Goal: Task Accomplishment & Management: Use online tool/utility

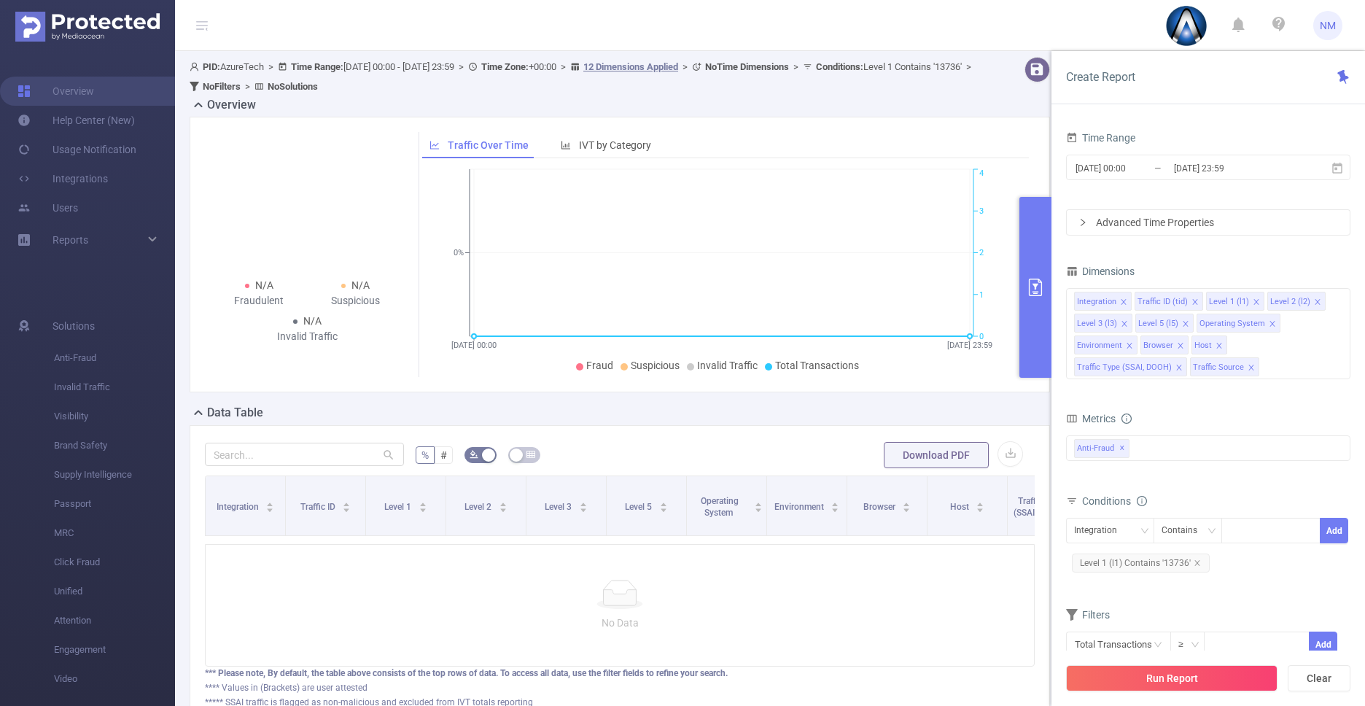
click at [1152, 572] on span "Level 1 (l1) Contains '13736'" at bounding box center [1141, 562] width 138 height 19
click at [1267, 530] on icon "icon: close" at bounding box center [1269, 531] width 7 height 7
click at [1267, 530] on div "13736" at bounding box center [1270, 530] width 84 height 24
click at [1267, 530] on div at bounding box center [1270, 530] width 84 height 24
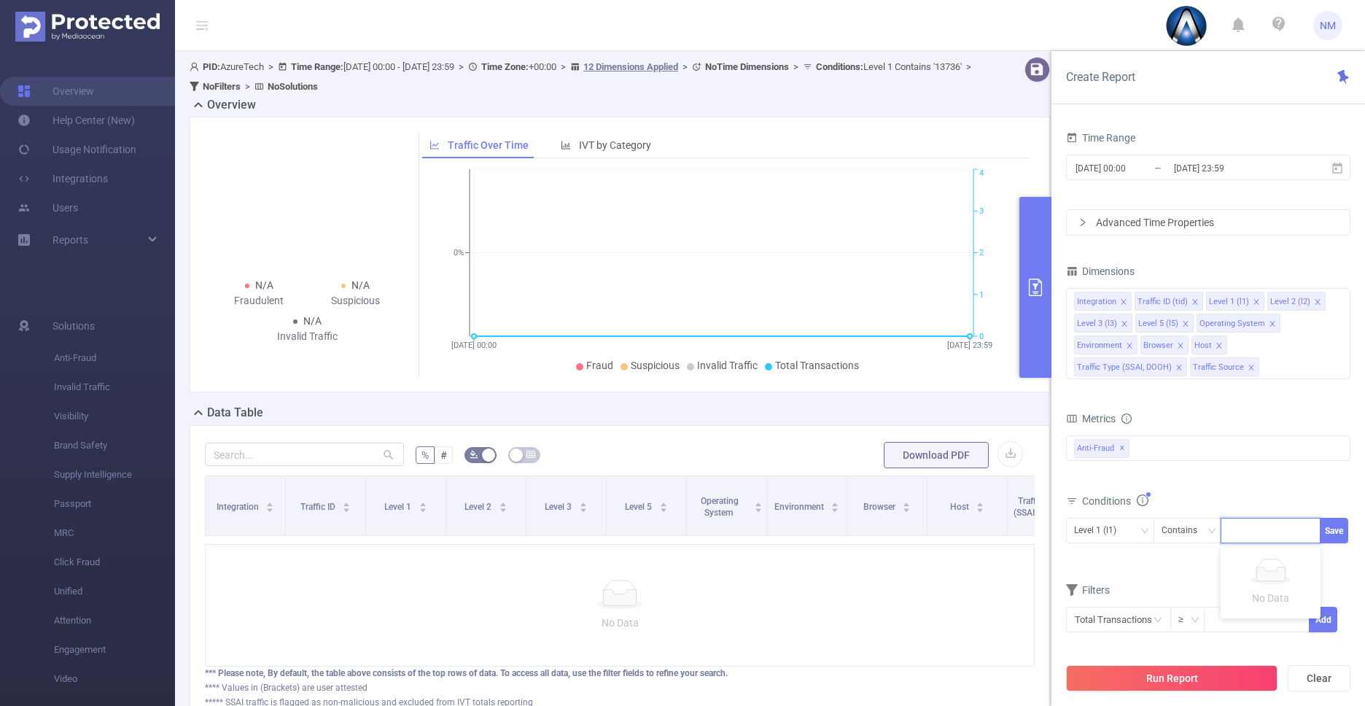
paste input "13742"
type input "13742"
click at [1147, 687] on button "Run Report" at bounding box center [1171, 678] width 211 height 26
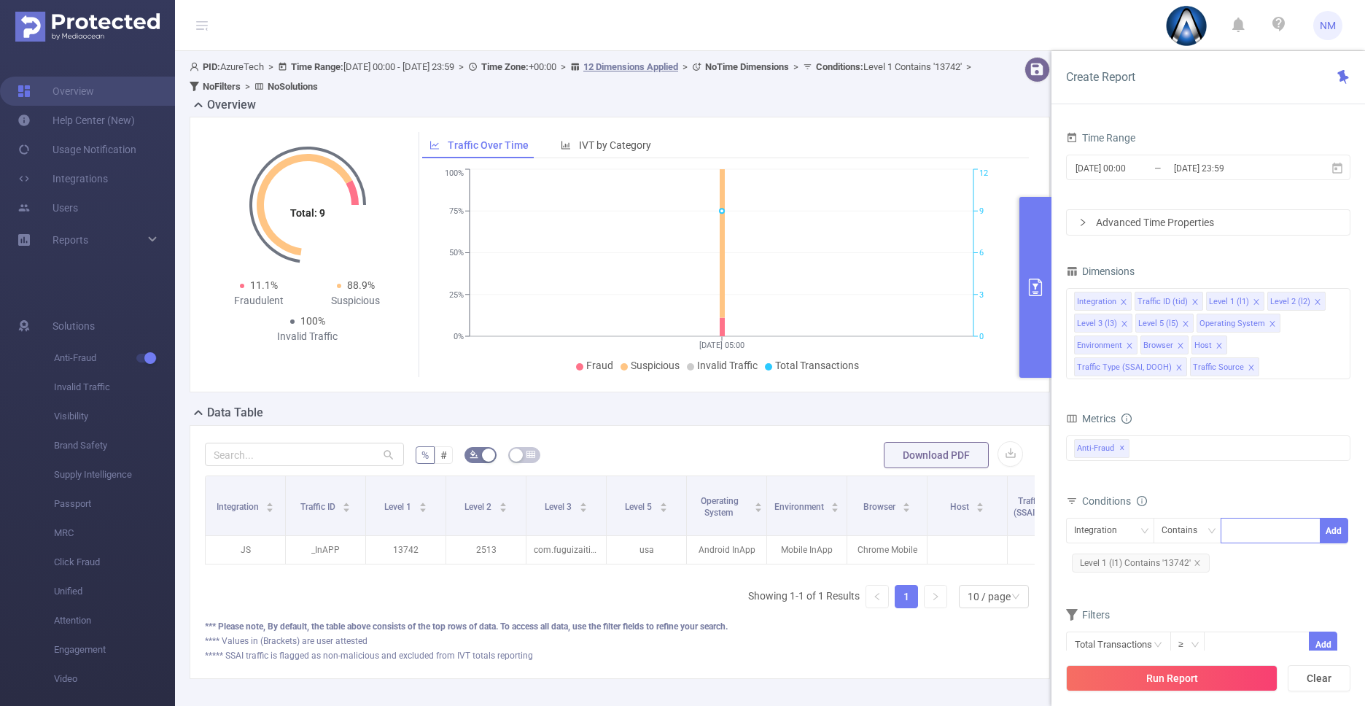
click at [1032, 364] on button "primary" at bounding box center [1035, 287] width 32 height 181
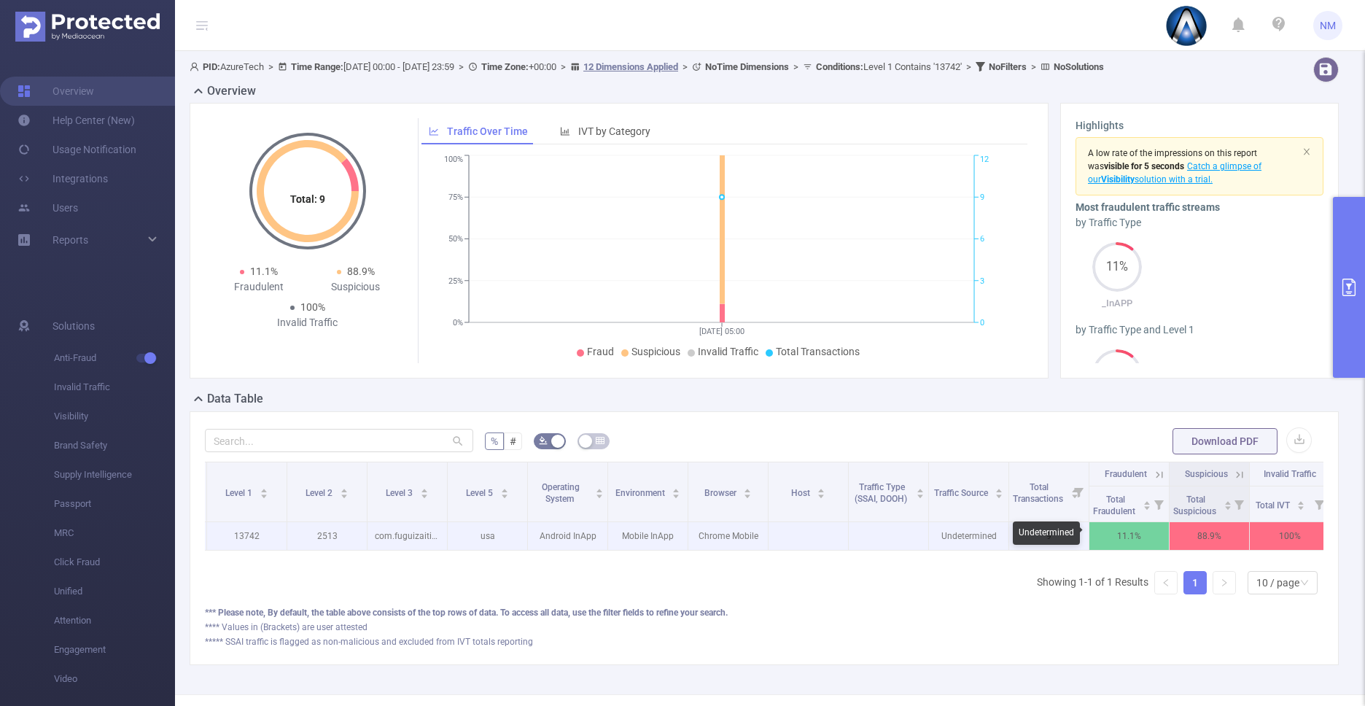
scroll to position [0, 179]
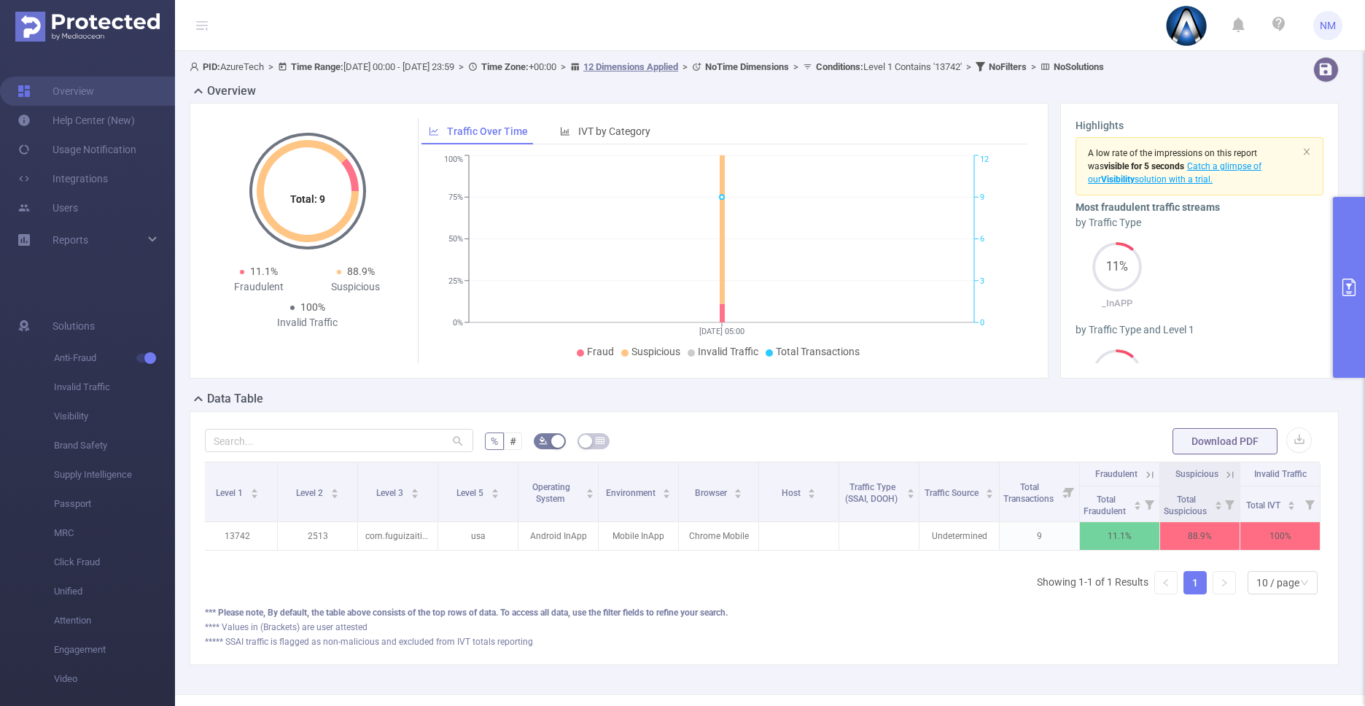
click at [1223, 468] on icon at bounding box center [1229, 474] width 13 height 13
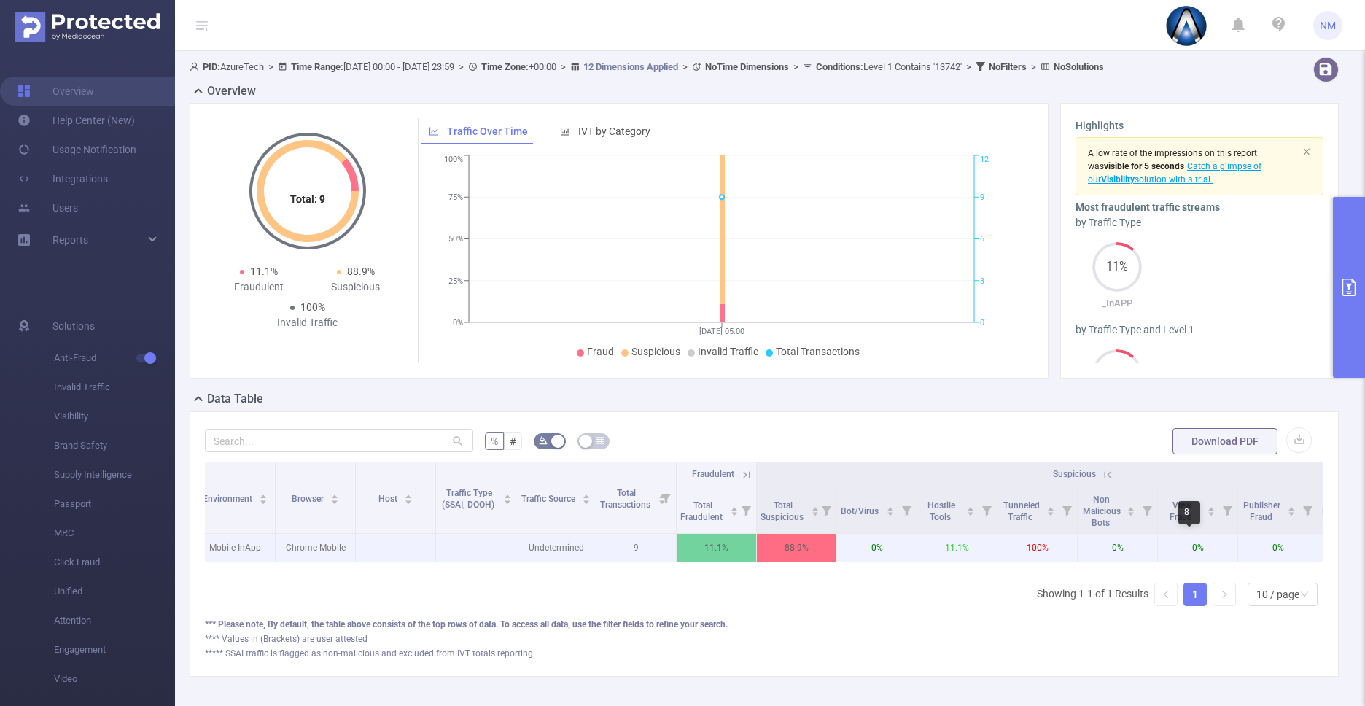
scroll to position [0, 723]
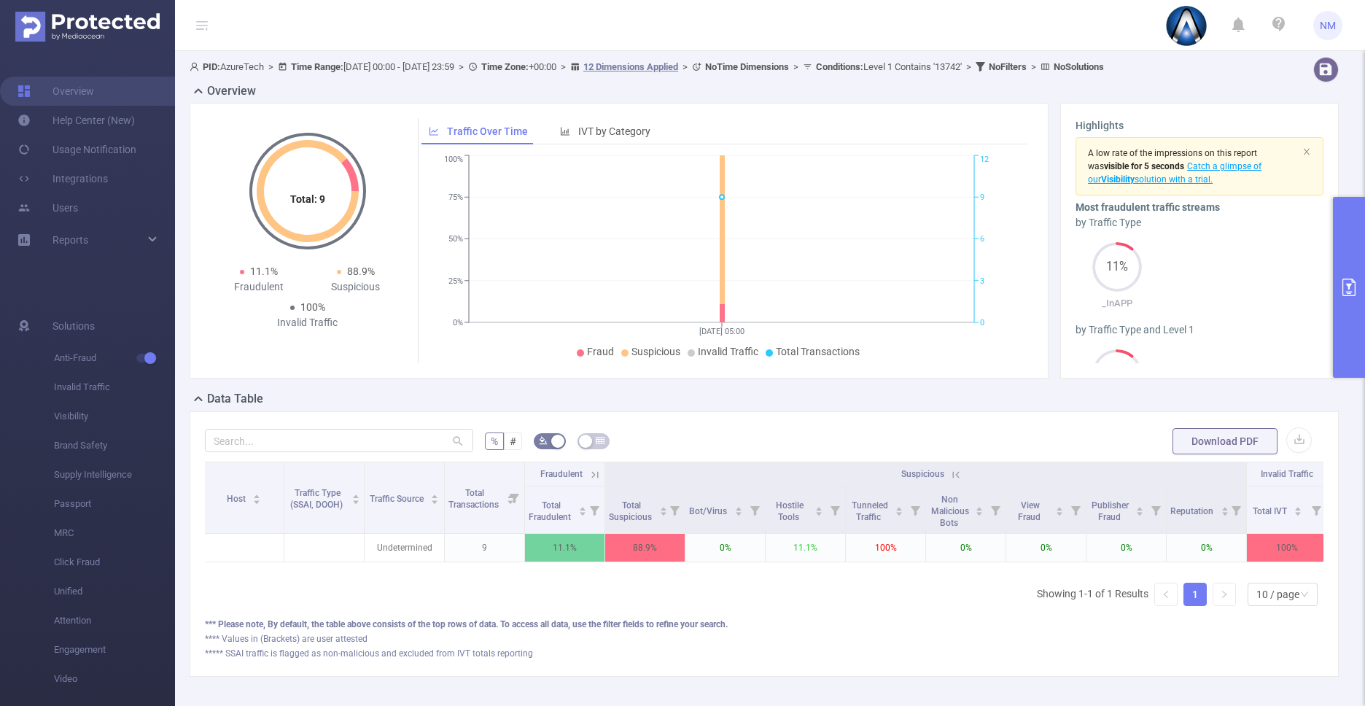
click at [595, 475] on icon at bounding box center [594, 474] width 13 height 13
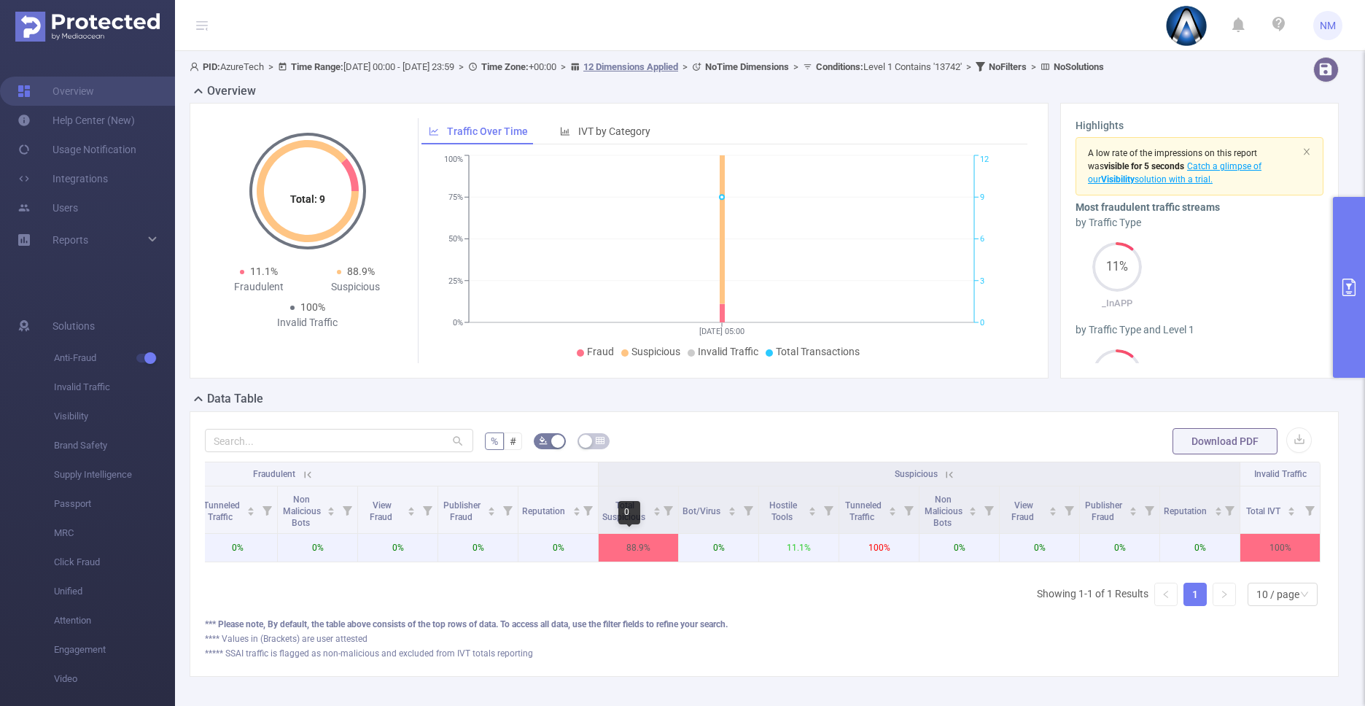
scroll to position [0, 1302]
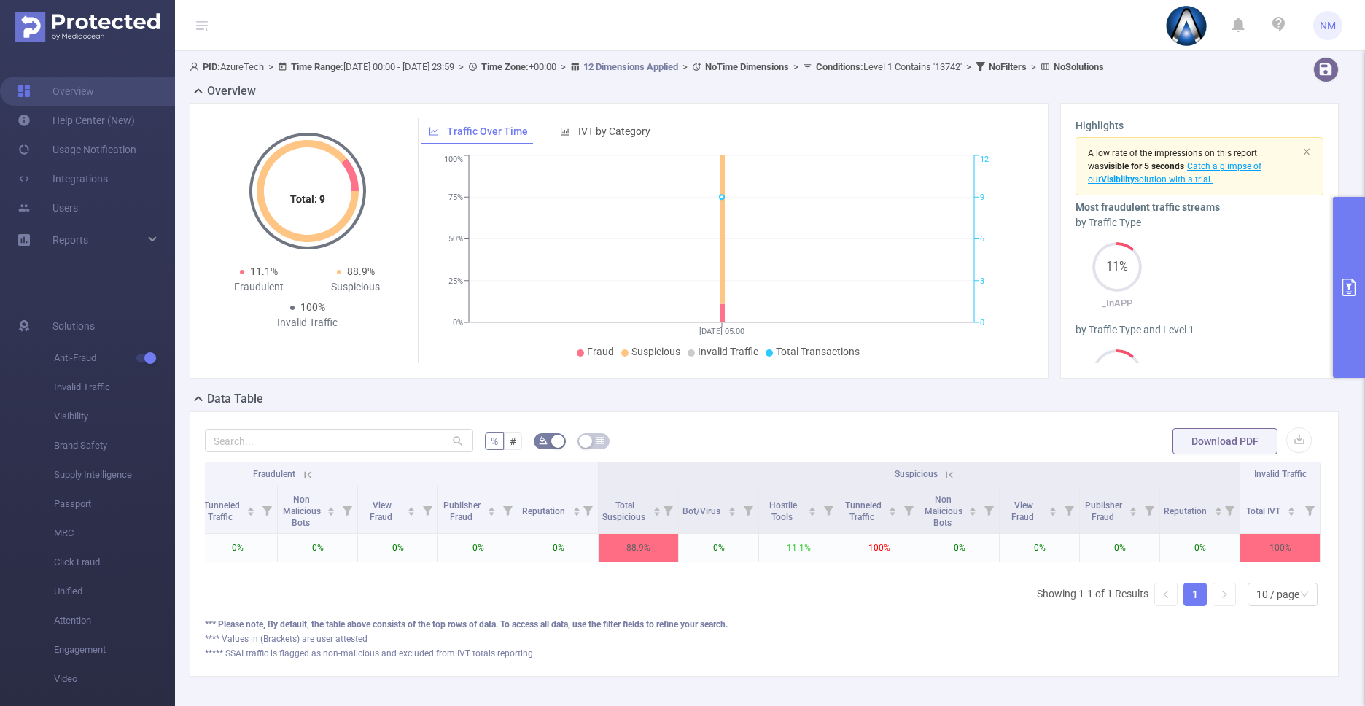
click at [943, 472] on icon at bounding box center [949, 474] width 13 height 13
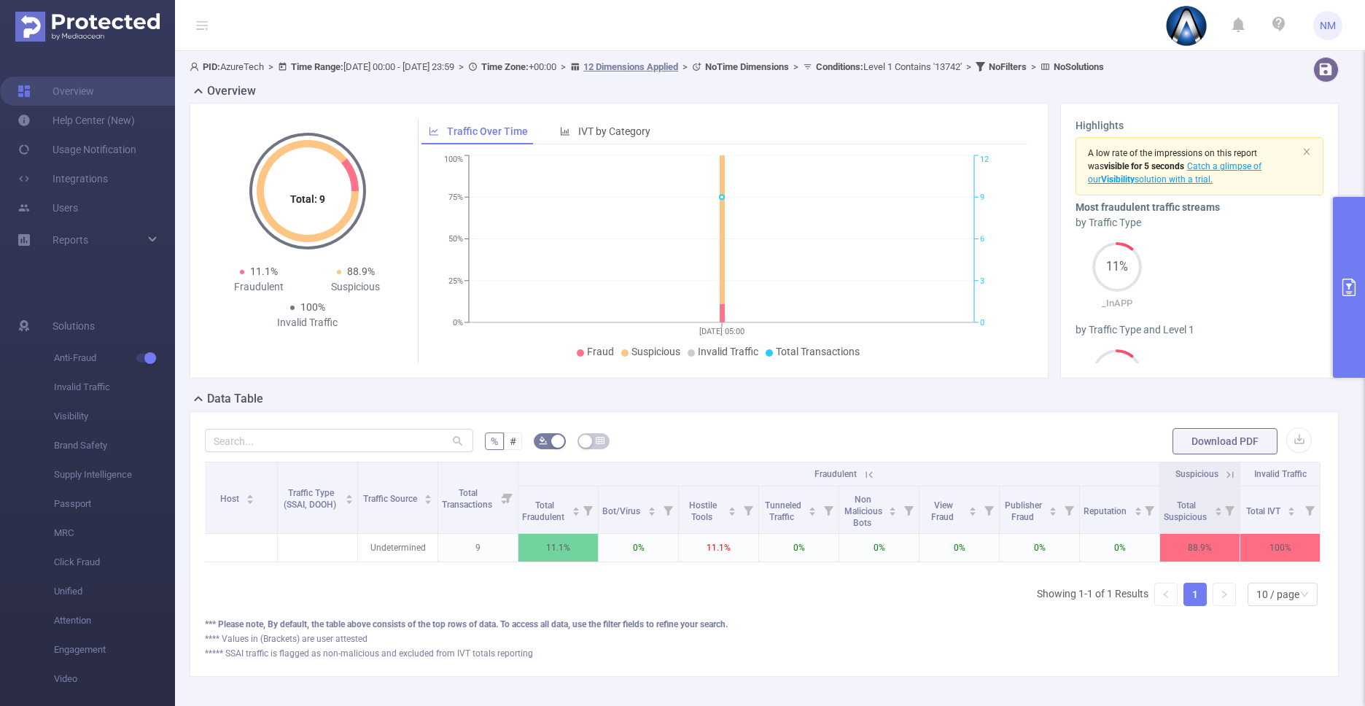
scroll to position [0, 741]
click at [862, 475] on icon at bounding box center [868, 474] width 13 height 13
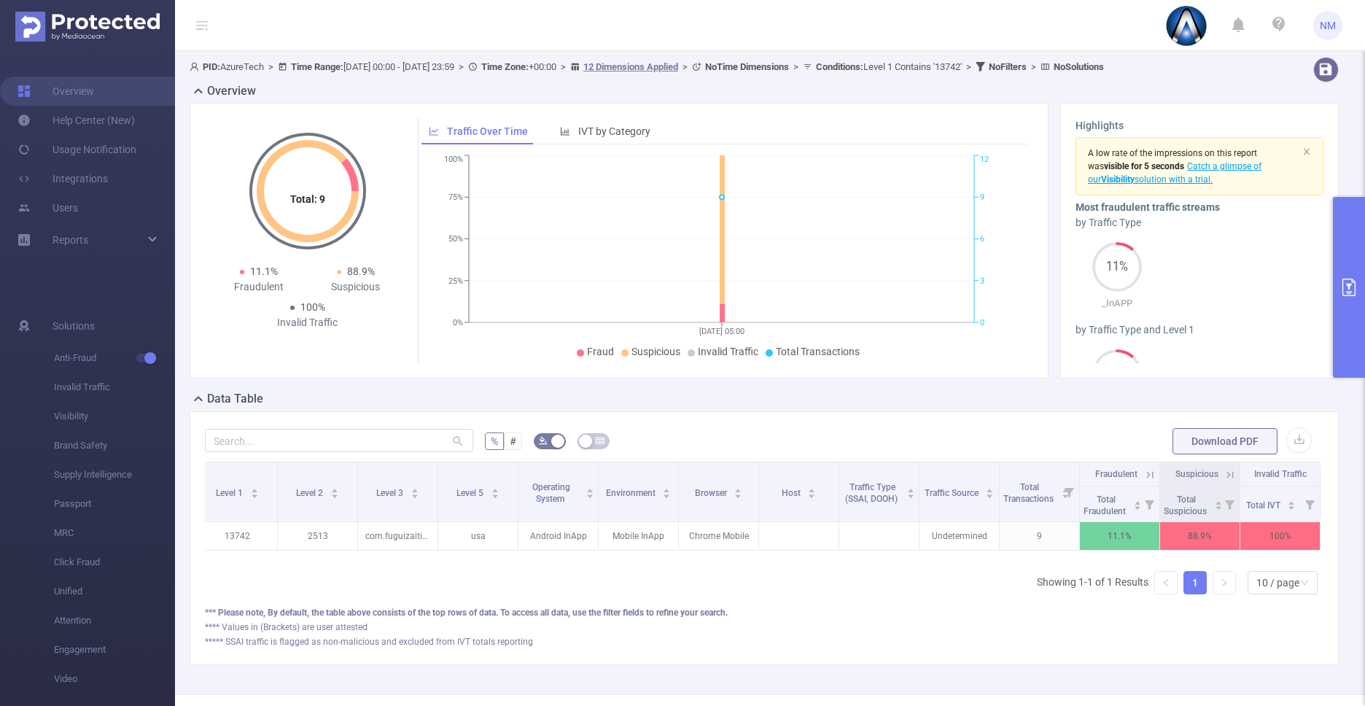
scroll to position [0, 179]
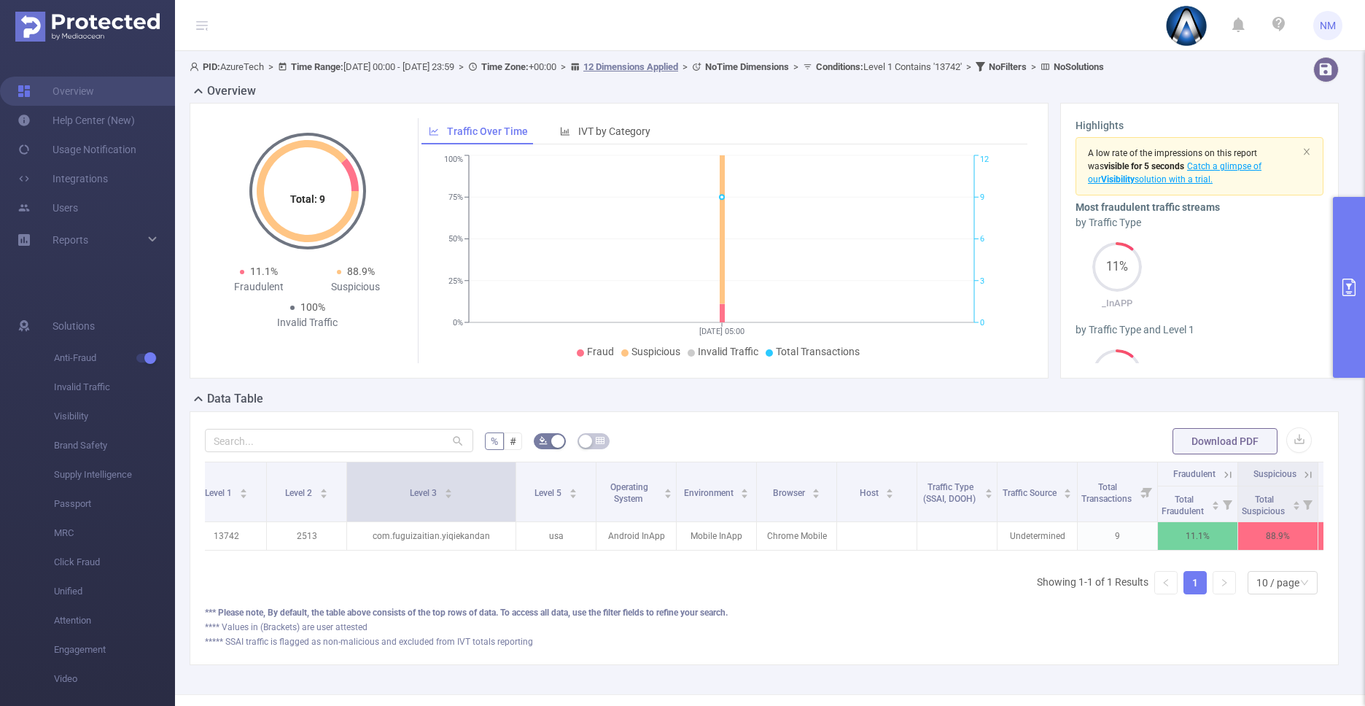
drag, startPoint x: 426, startPoint y: 491, endPoint x: 515, endPoint y: 491, distance: 89.7
click at [515, 491] on span at bounding box center [515, 491] width 7 height 59
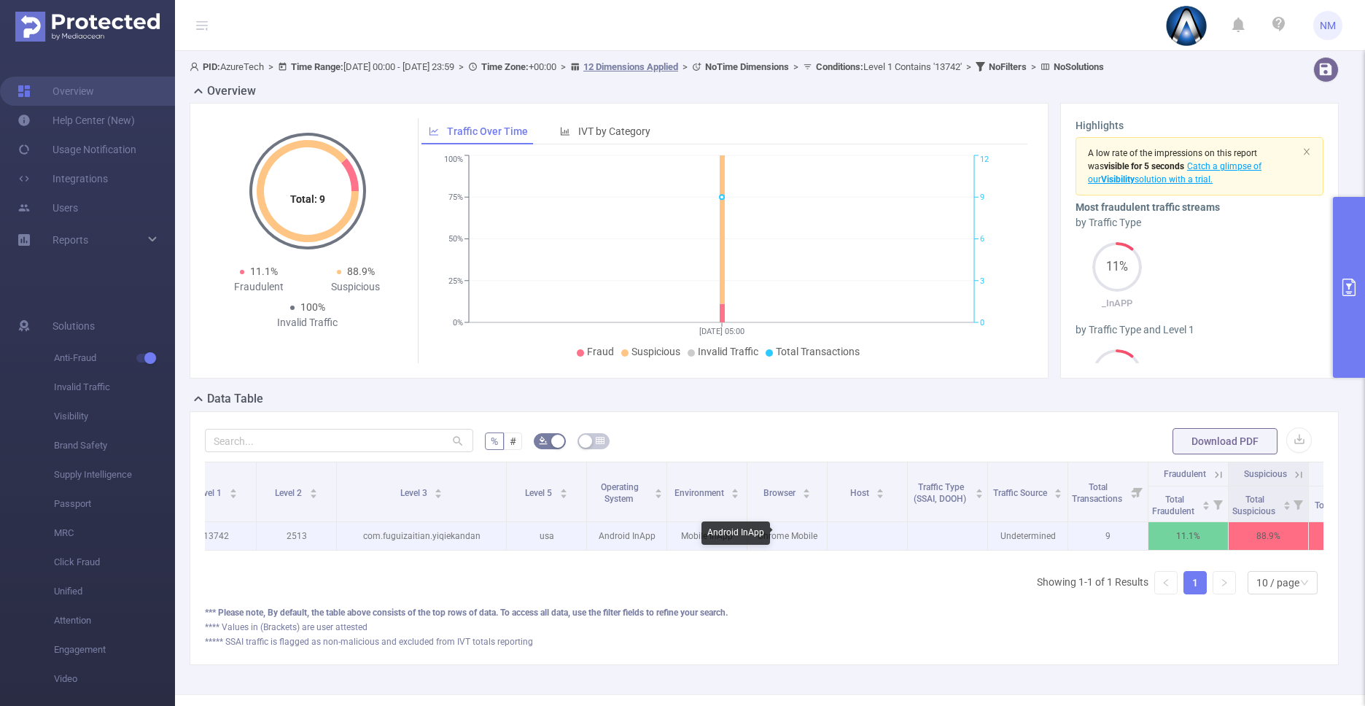
scroll to position [0, 269]
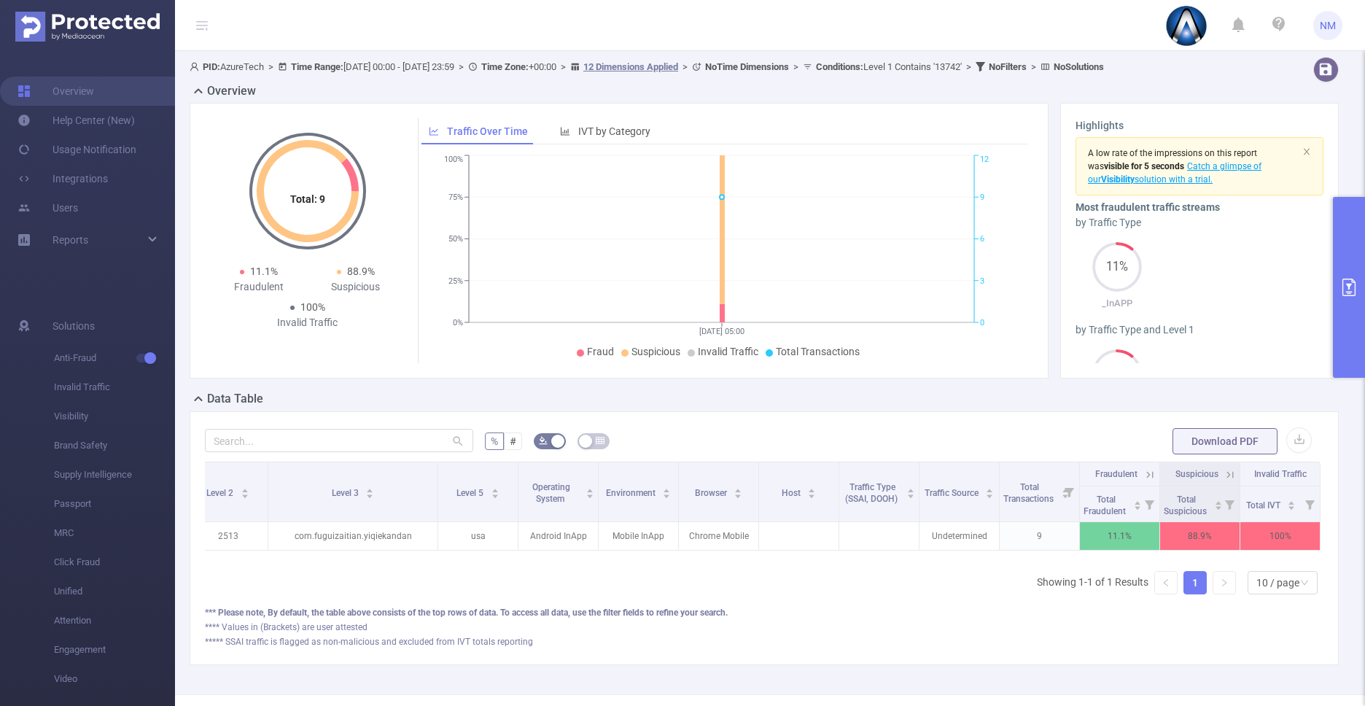
click at [1223, 472] on icon at bounding box center [1229, 474] width 13 height 13
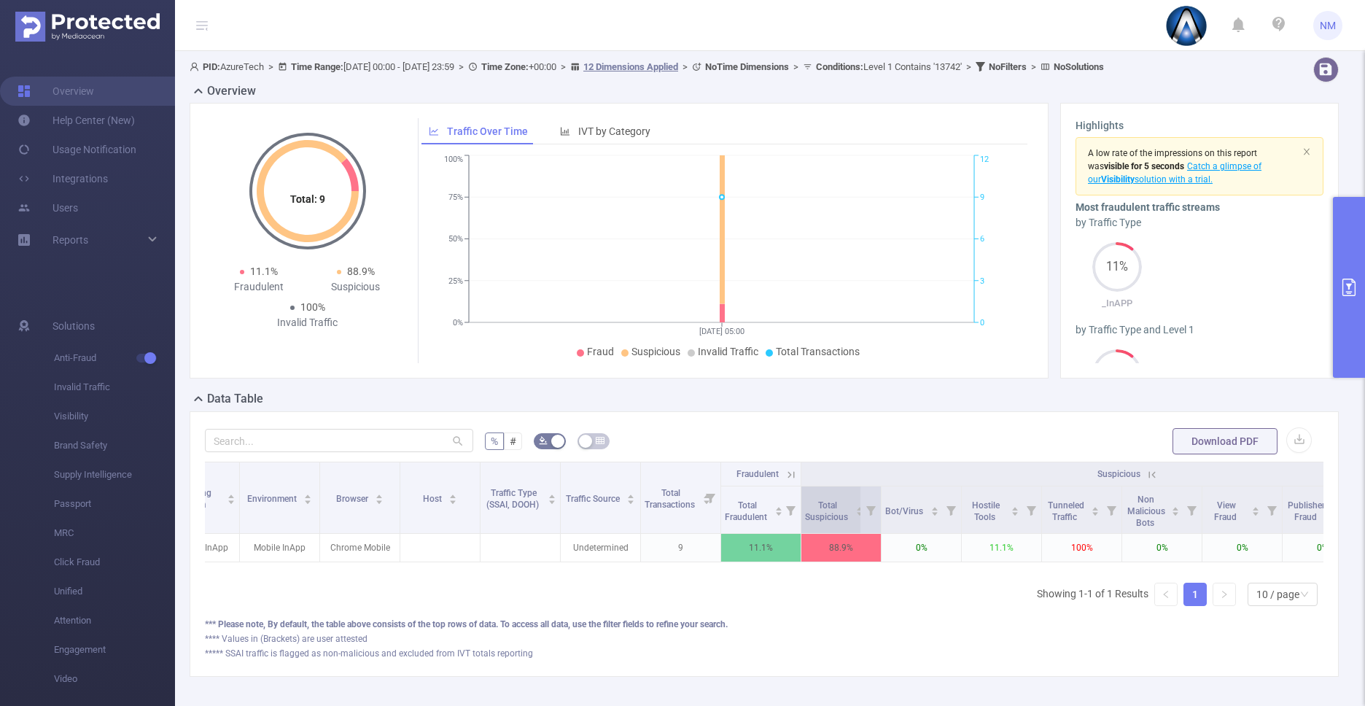
scroll to position [0, 663]
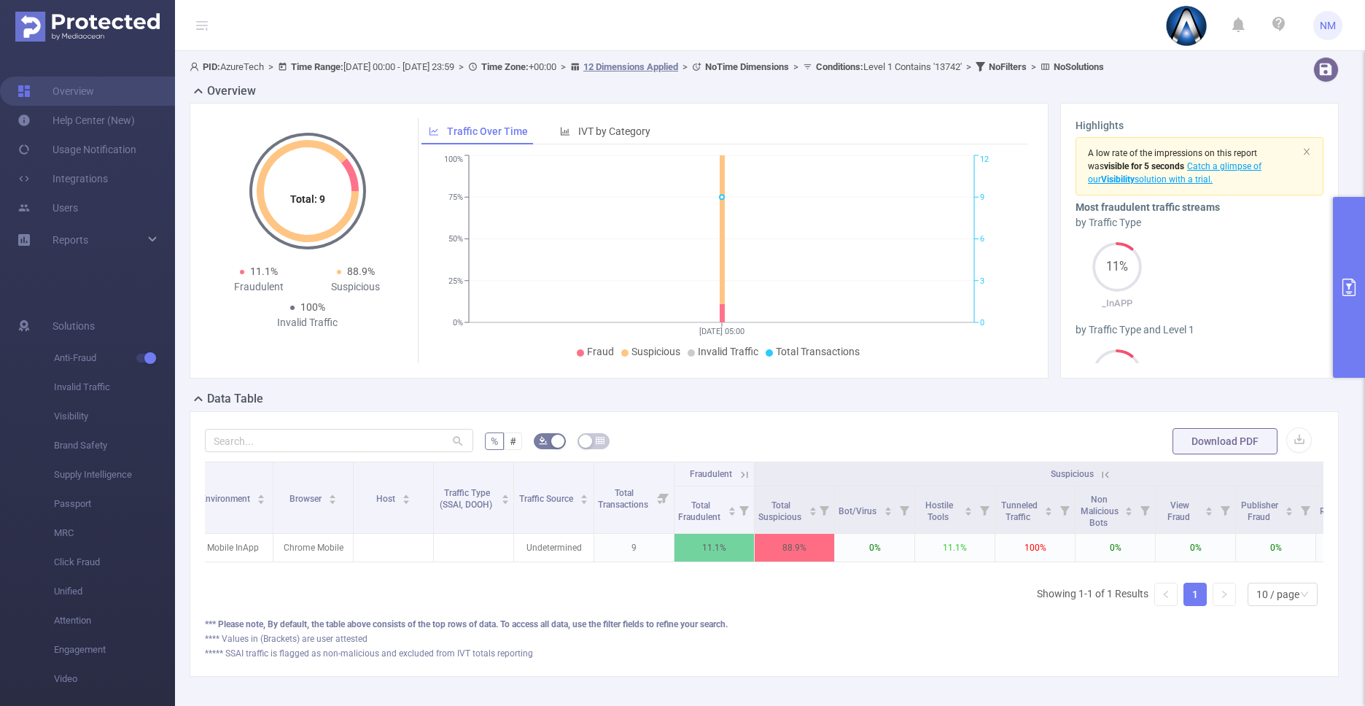
click at [1112, 469] on th "Suspicious" at bounding box center [1074, 474] width 641 height 24
click at [1108, 472] on icon at bounding box center [1105, 474] width 13 height 13
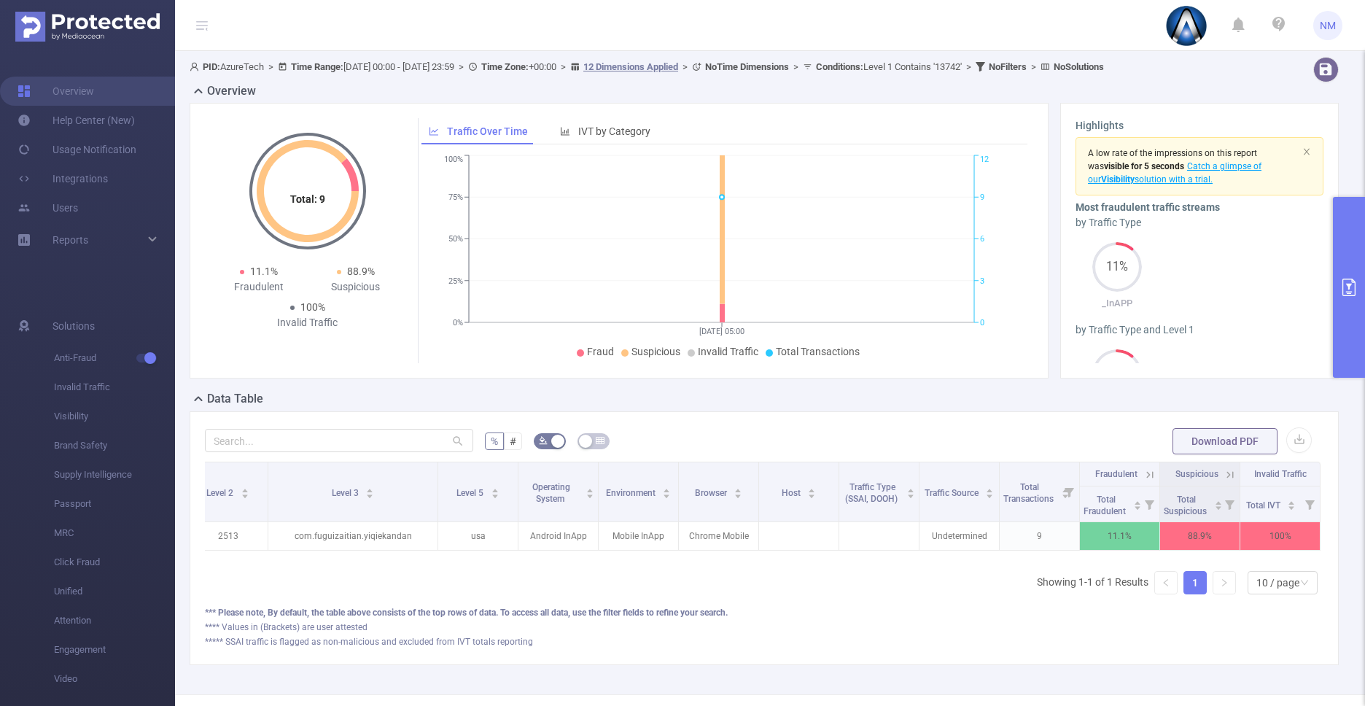
scroll to position [0, 269]
